Goal: Transaction & Acquisition: Purchase product/service

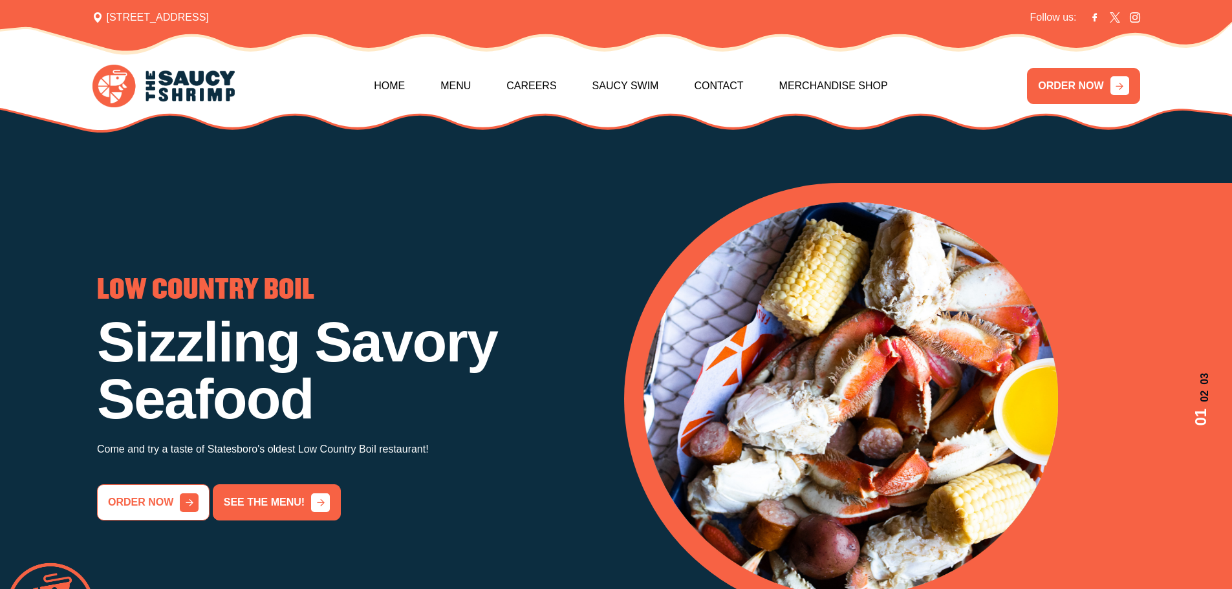
click at [180, 499] on div "order now See the menu!" at bounding box center [352, 502] width 511 height 36
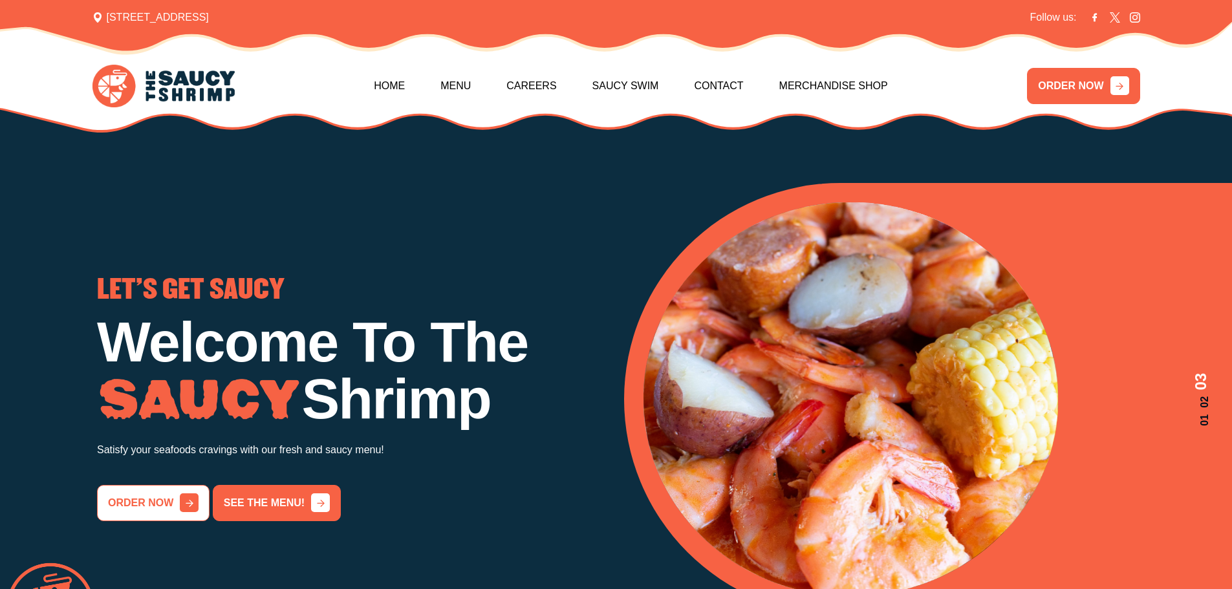
click at [166, 497] on link "order now" at bounding box center [153, 503] width 113 height 36
